Goal: Task Accomplishment & Management: Use online tool/utility

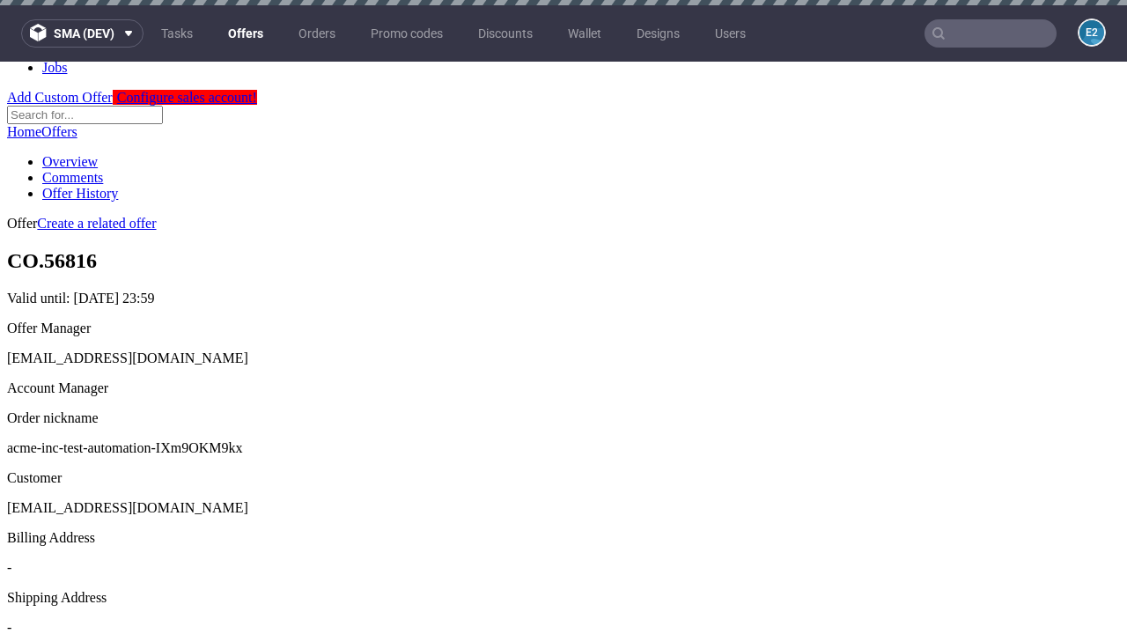
scroll to position [5, 0]
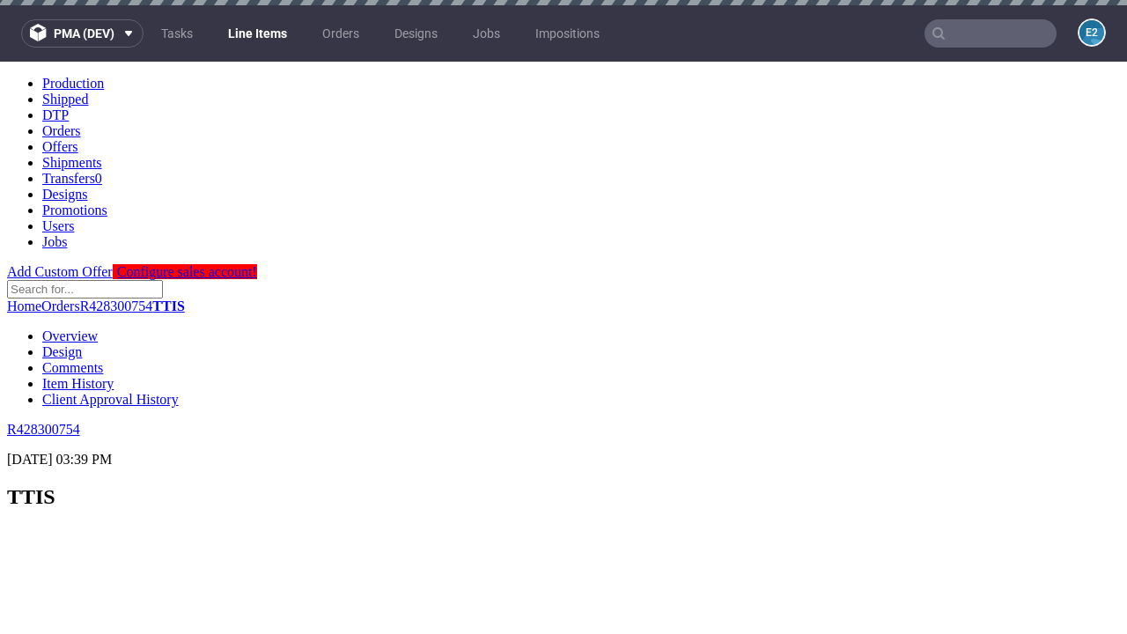
scroll to position [2242, 0]
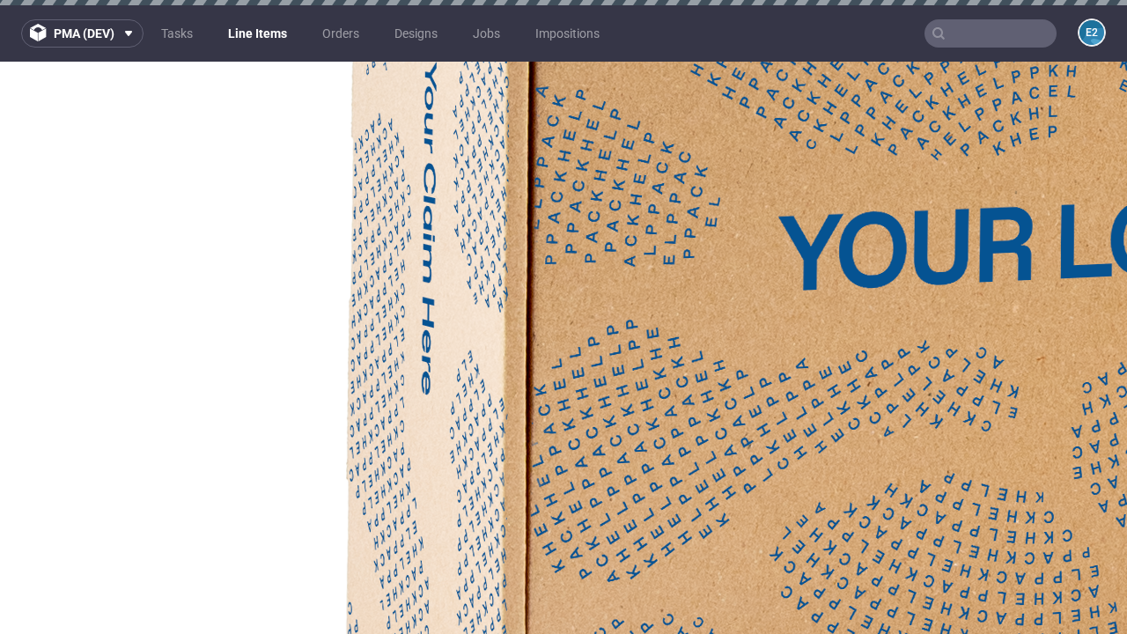
select select "accepted"
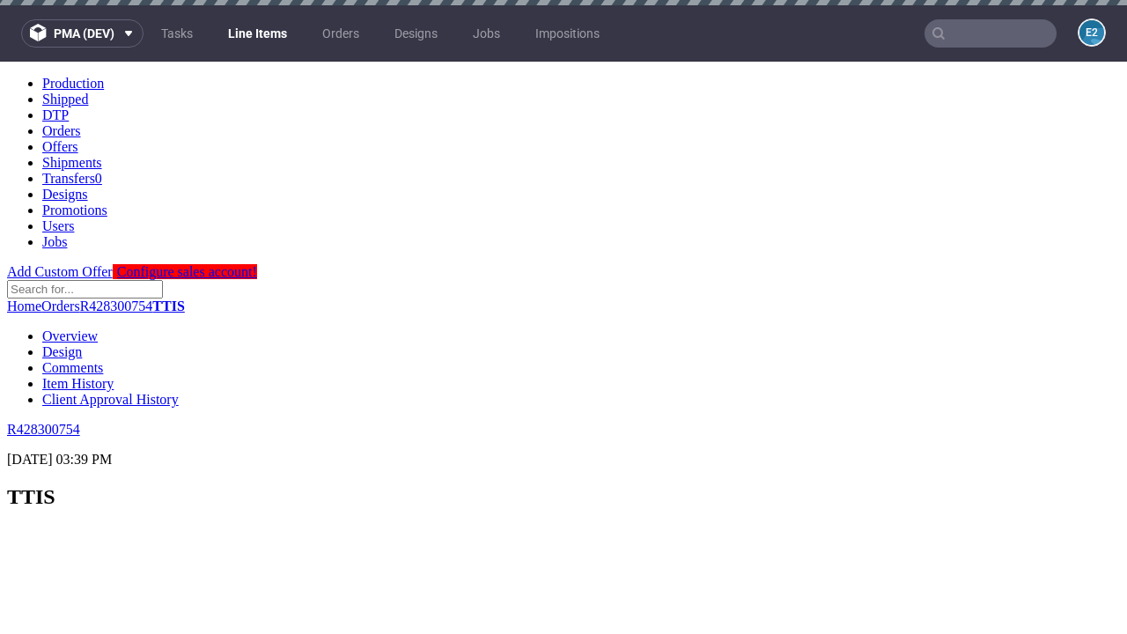
scroll to position [2859, 0]
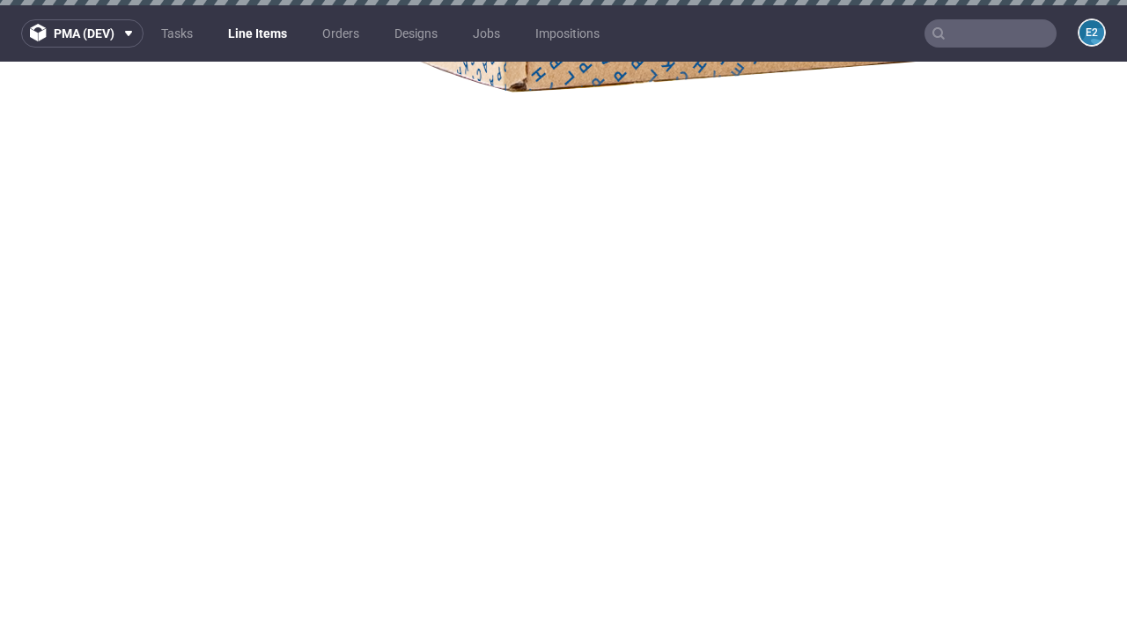
select select "received"
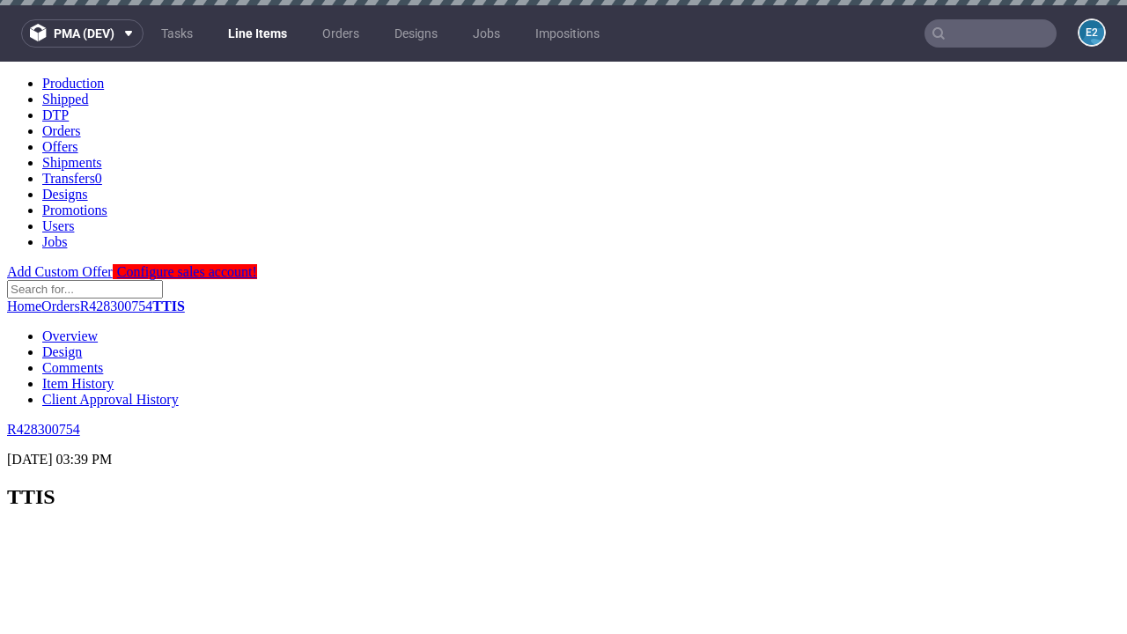
select select "accepted_dtp_issue_reprint"
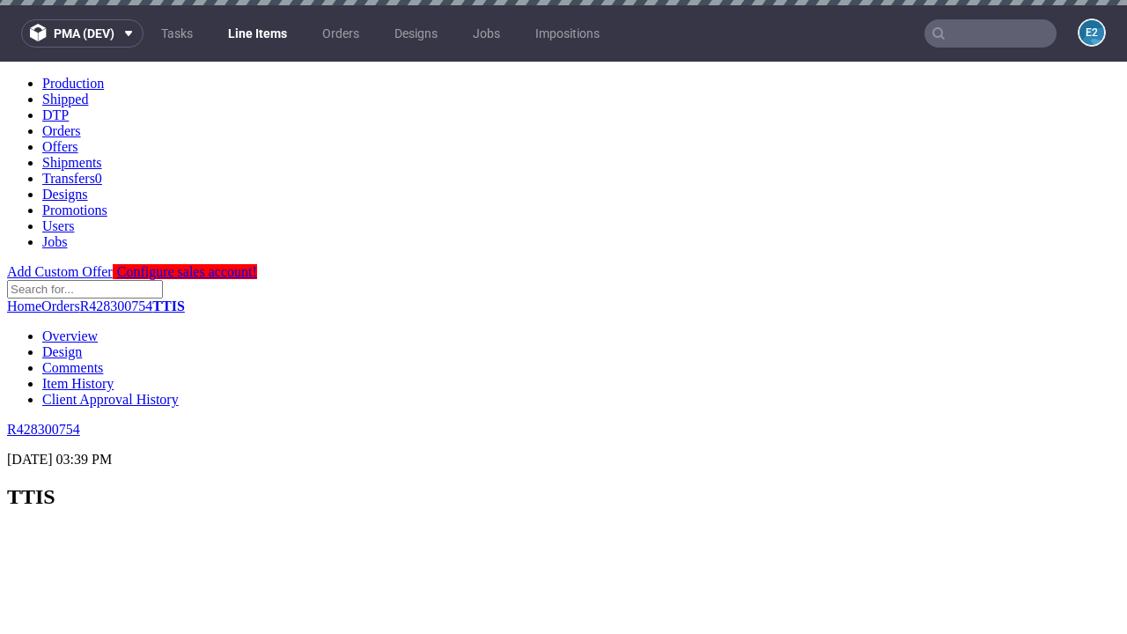
scroll to position [0, 0]
